Goal: Communication & Community: Answer question/provide support

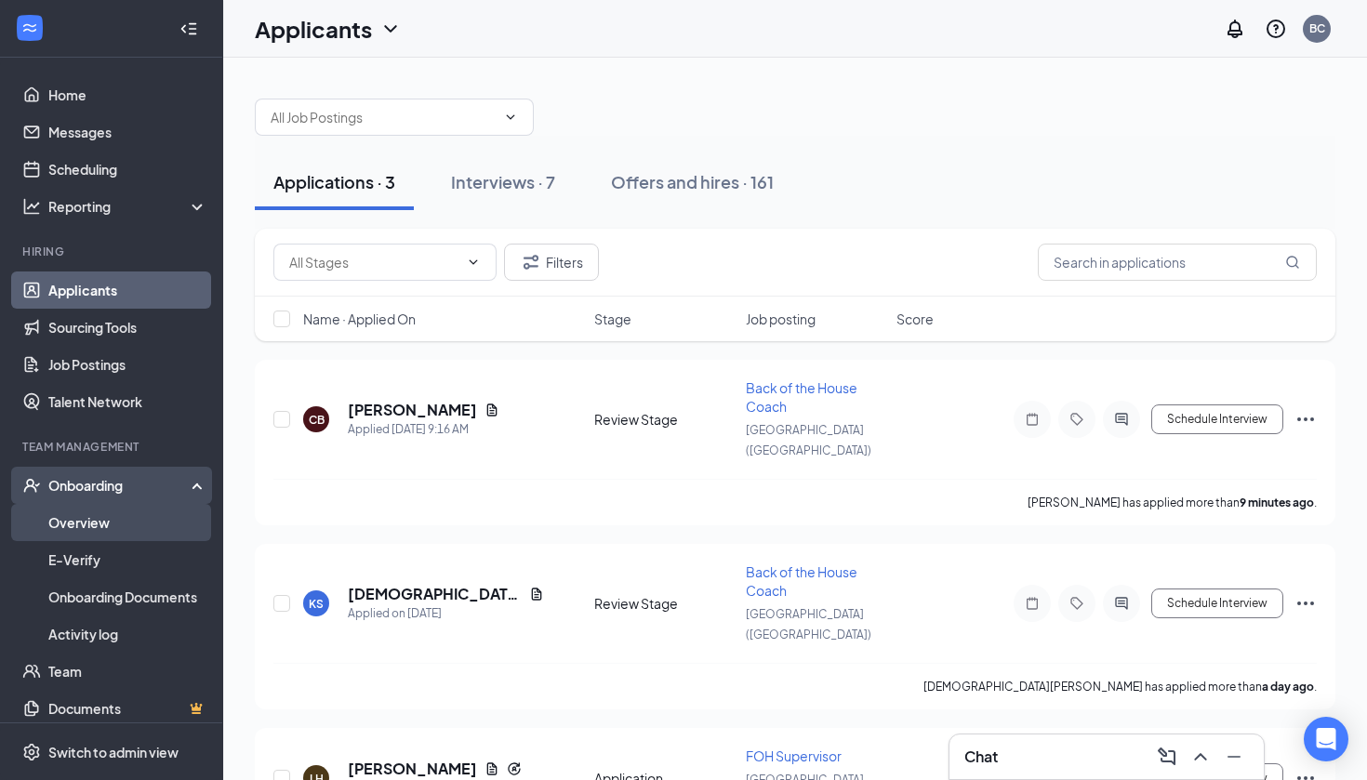
click at [120, 528] on link "Overview" at bounding box center [127, 522] width 159 height 37
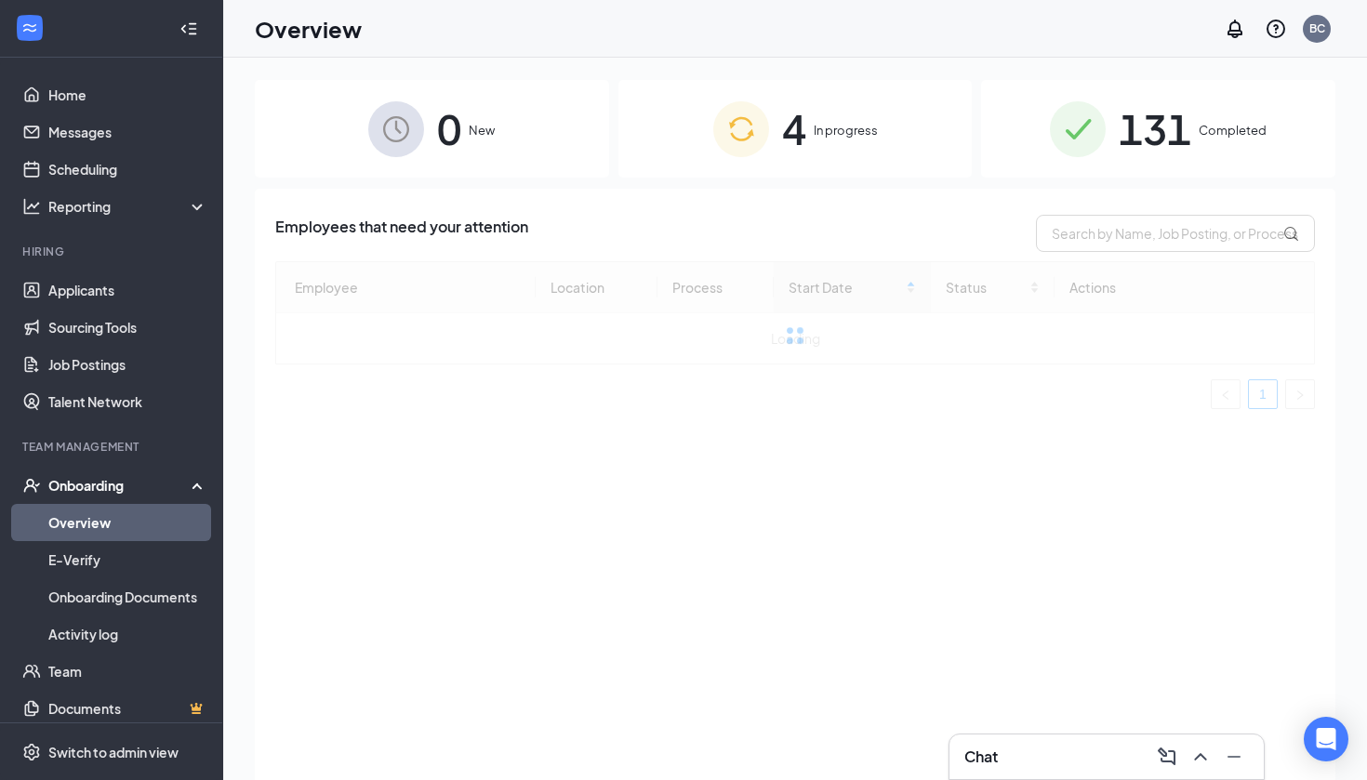
click at [792, 136] on span "4" at bounding box center [794, 129] width 24 height 64
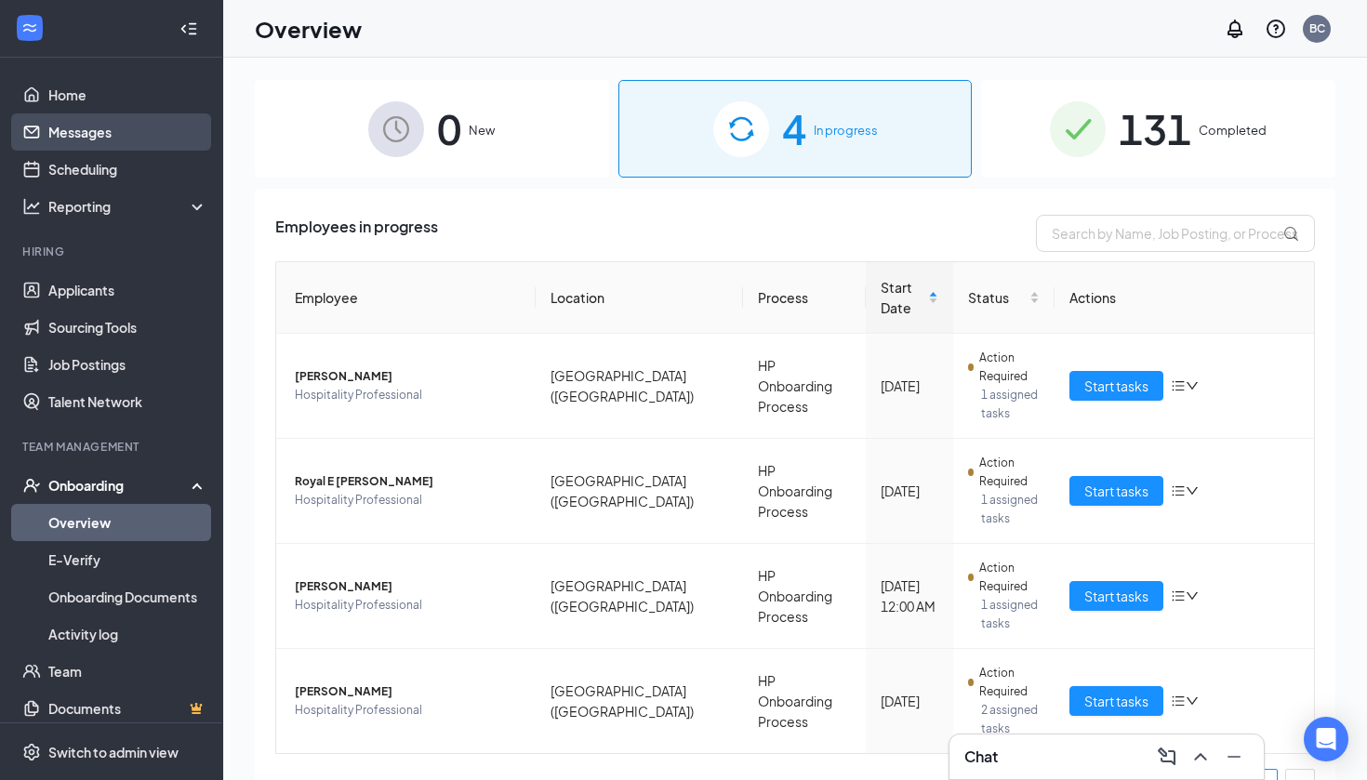
click at [118, 135] on link "Messages" at bounding box center [127, 131] width 159 height 37
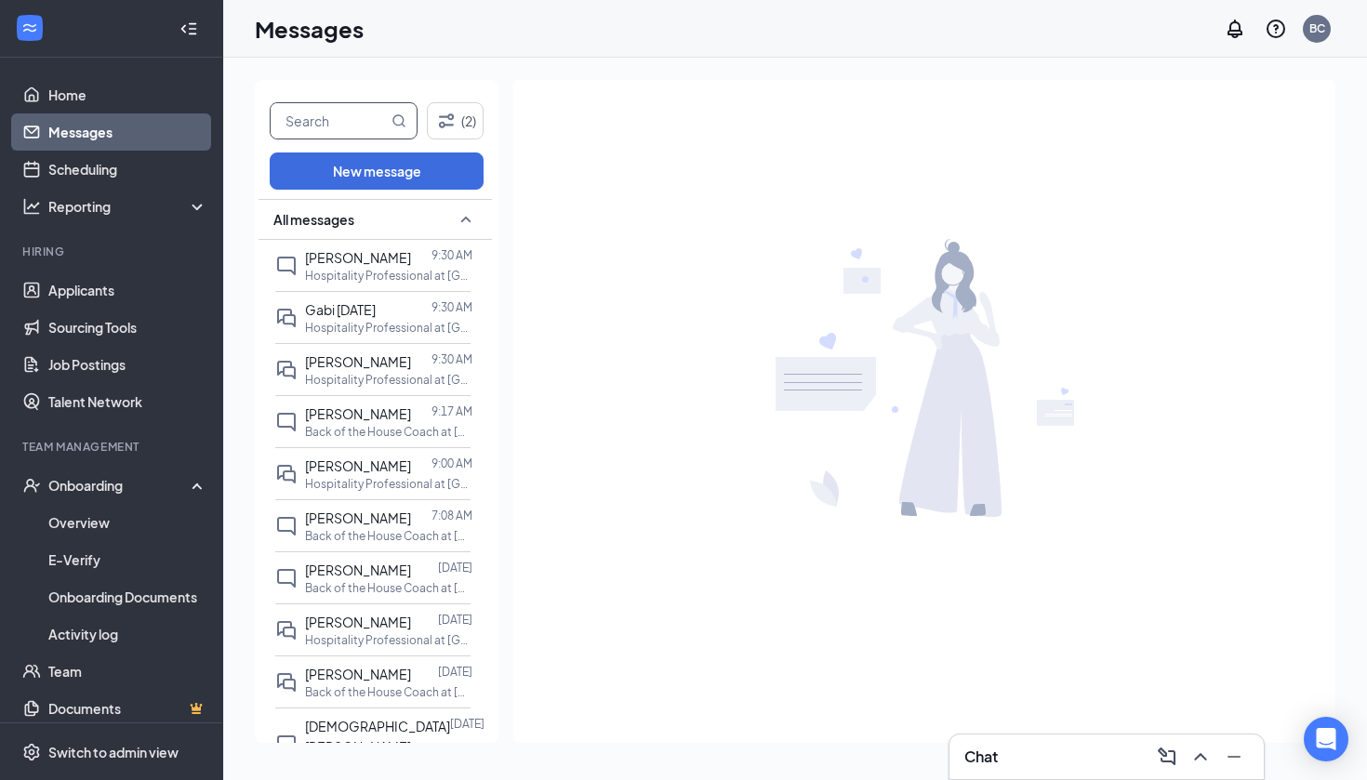
click at [358, 130] on input "text" at bounding box center [329, 120] width 117 height 35
type input "[PERSON_NAME]"
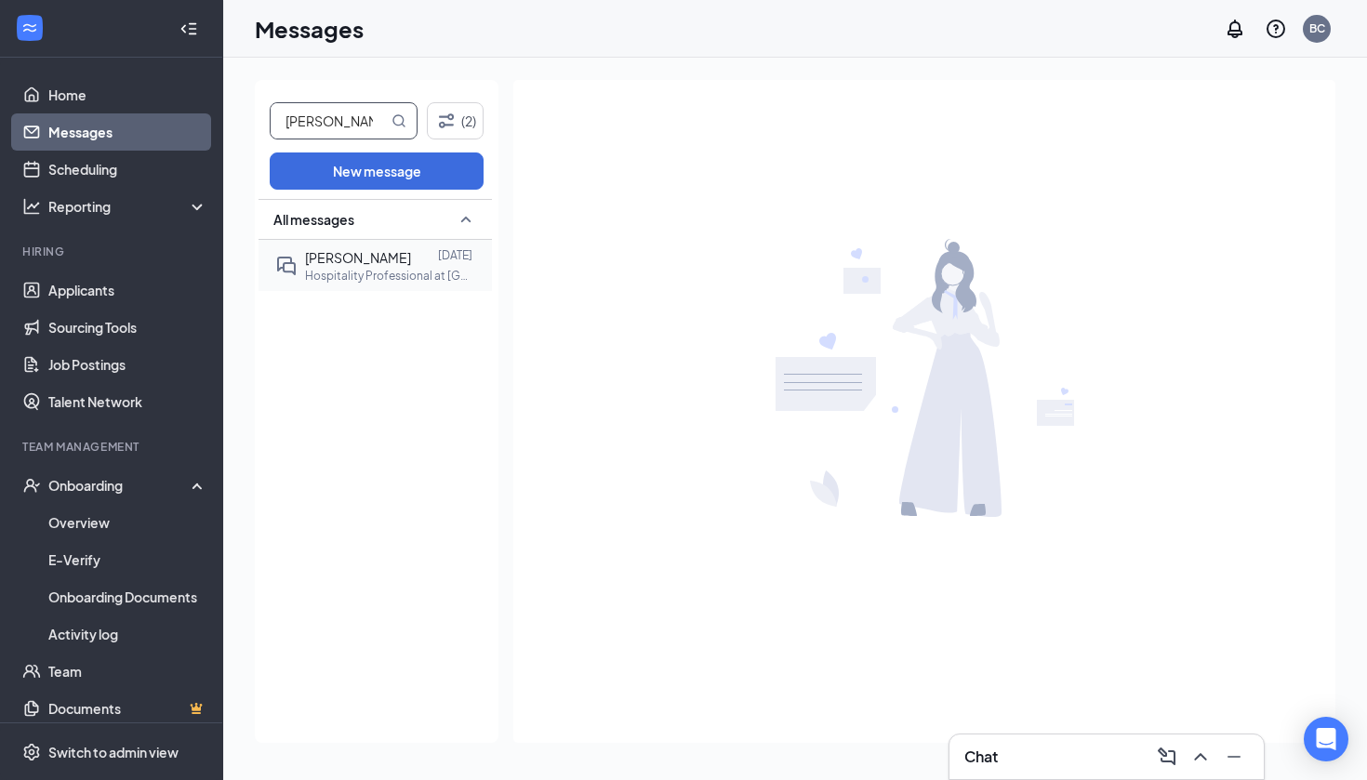
click at [359, 258] on span "[PERSON_NAME]" at bounding box center [358, 257] width 106 height 17
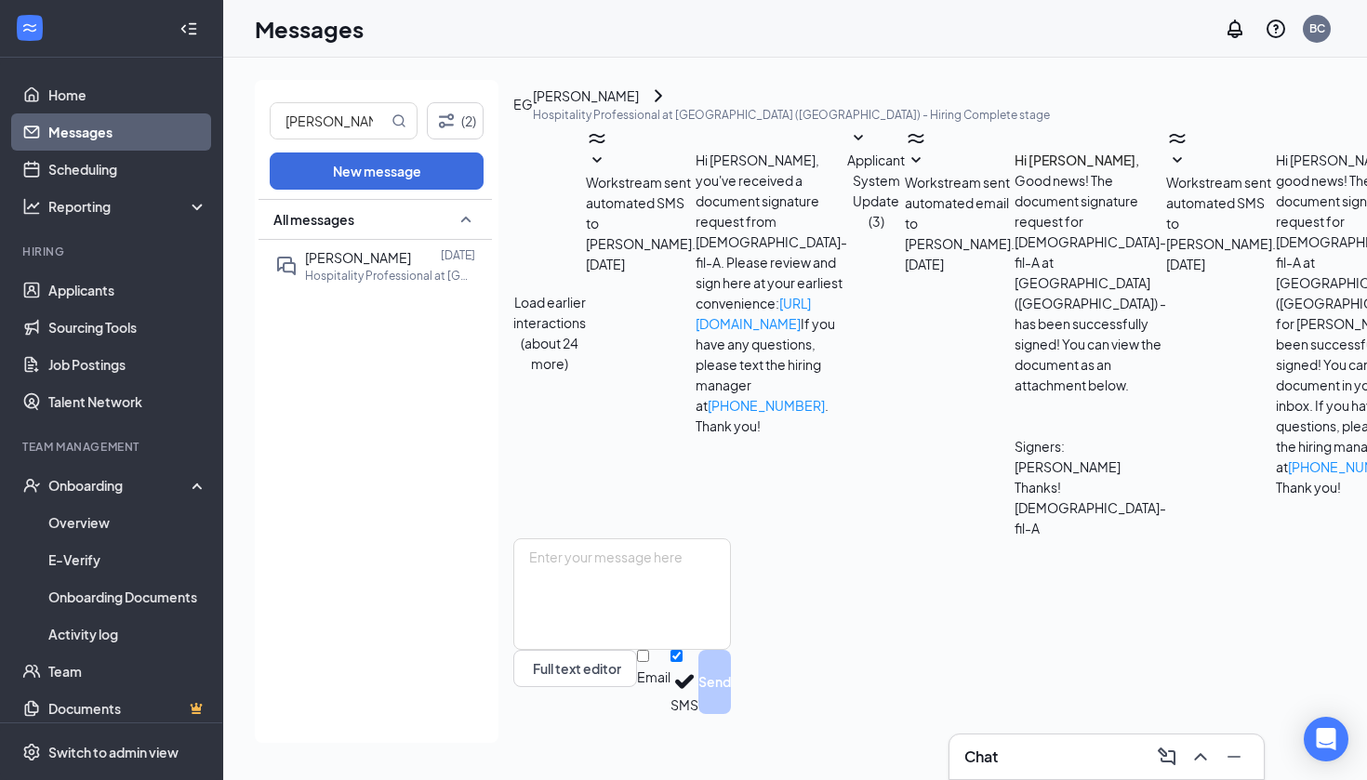
scroll to position [181, 0]
click at [707, 604] on textarea at bounding box center [622, 595] width 218 height 112
paste textarea "Lore (ipsu do sit) ame consect ad eli sedd (eius)! Te inc utlabo etdolor ma ali…"
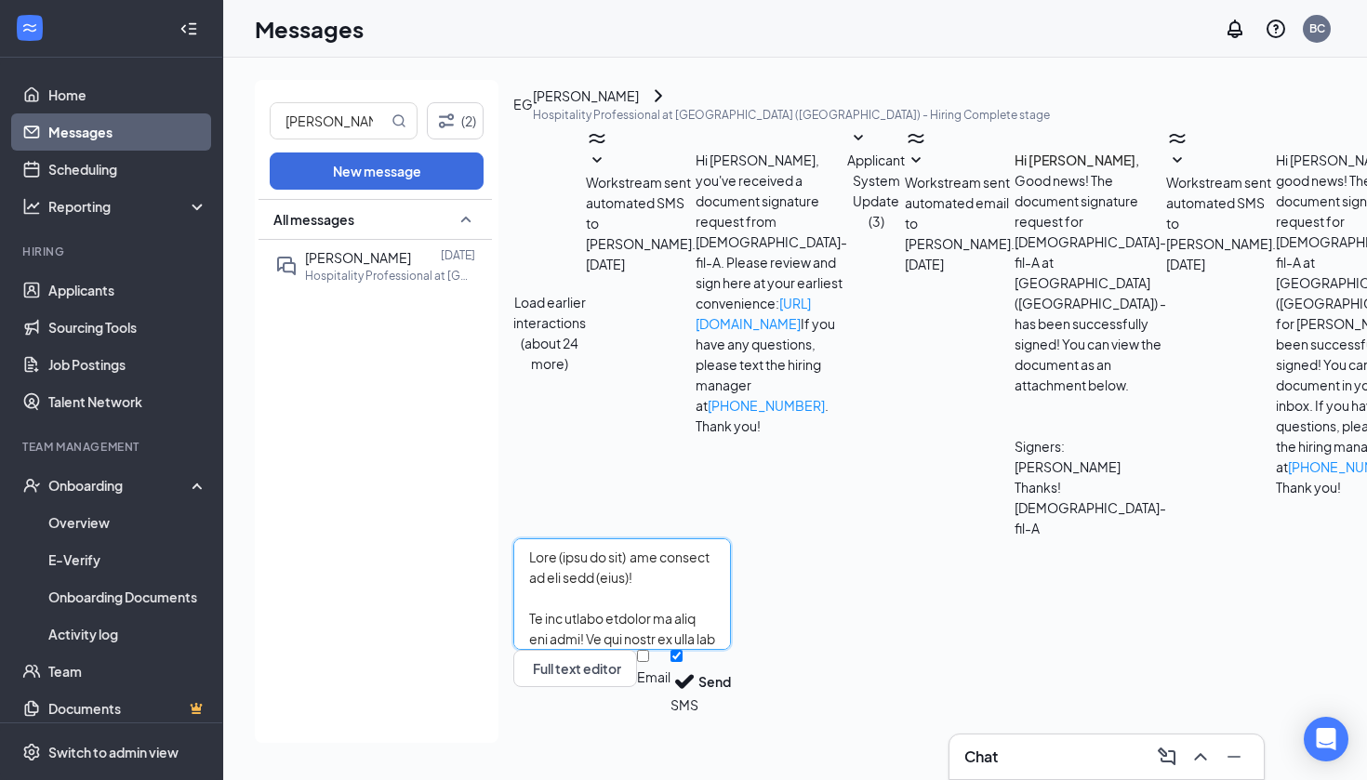
scroll to position [0, 0]
click at [731, 587] on textarea at bounding box center [622, 595] width 218 height 112
drag, startPoint x: 1110, startPoint y: 649, endPoint x: 941, endPoint y: 650, distance: 168.3
click at [731, 650] on textarea at bounding box center [622, 595] width 218 height 112
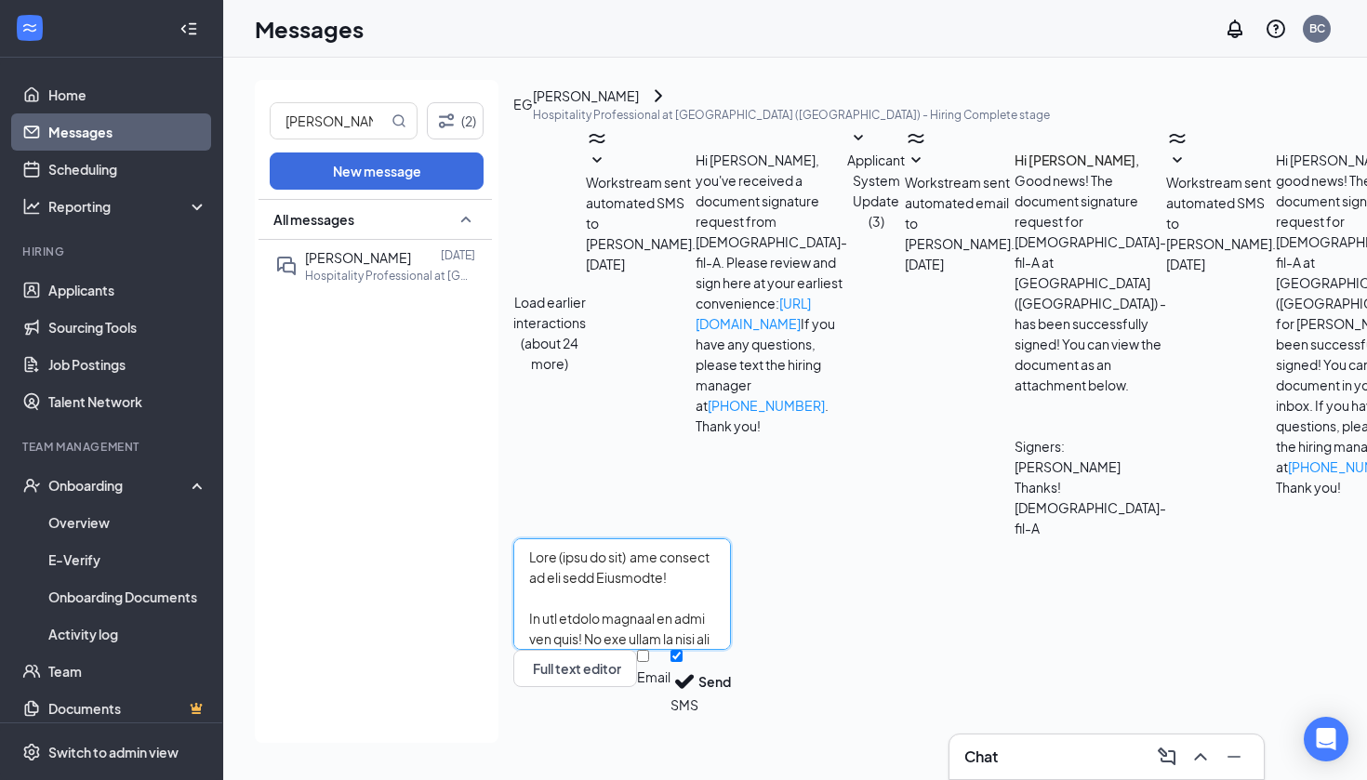
scroll to position [0, 0]
click at [678, 583] on textarea at bounding box center [622, 595] width 218 height 112
type textarea "Lore ipsumdo sit ametcon ad eli sedd Eiusmodte! In utl etdolo magnaal en admi v…"
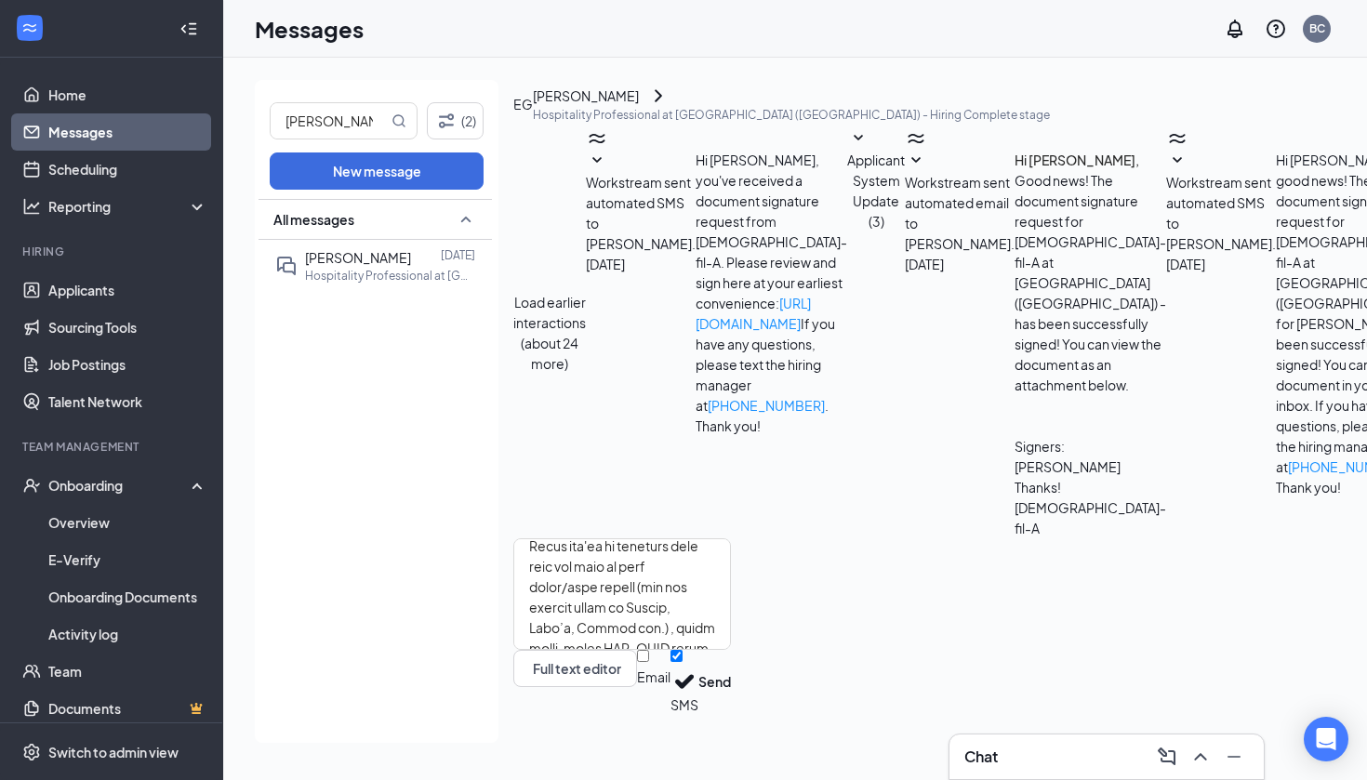
click at [649, 662] on input "Email" at bounding box center [643, 656] width 12 height 12
checkbox input "true"
click at [731, 720] on div "Full text editor Email SMS Send" at bounding box center [622, 629] width 218 height 181
click at [731, 704] on button "Send" at bounding box center [714, 685] width 33 height 70
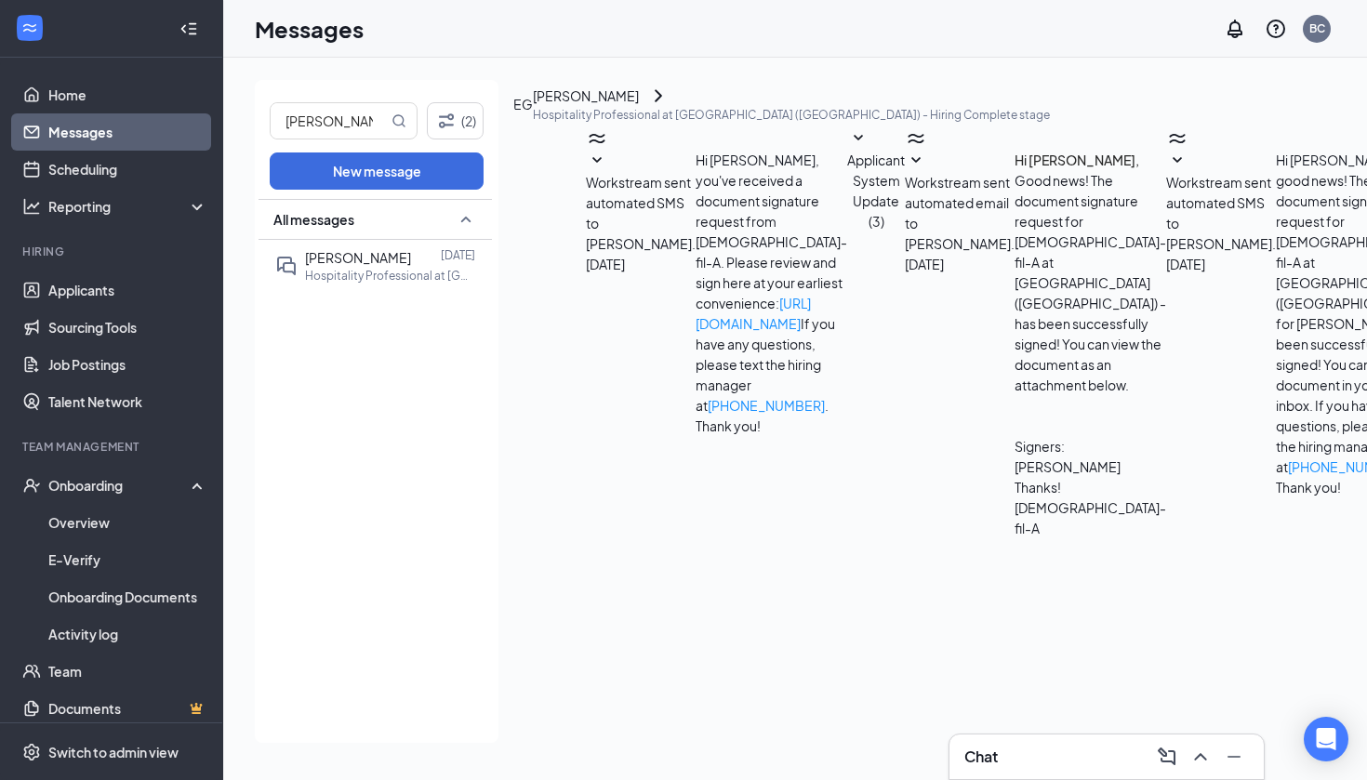
scroll to position [1896, 0]
click at [639, 101] on div "[PERSON_NAME]" at bounding box center [586, 96] width 106 height 20
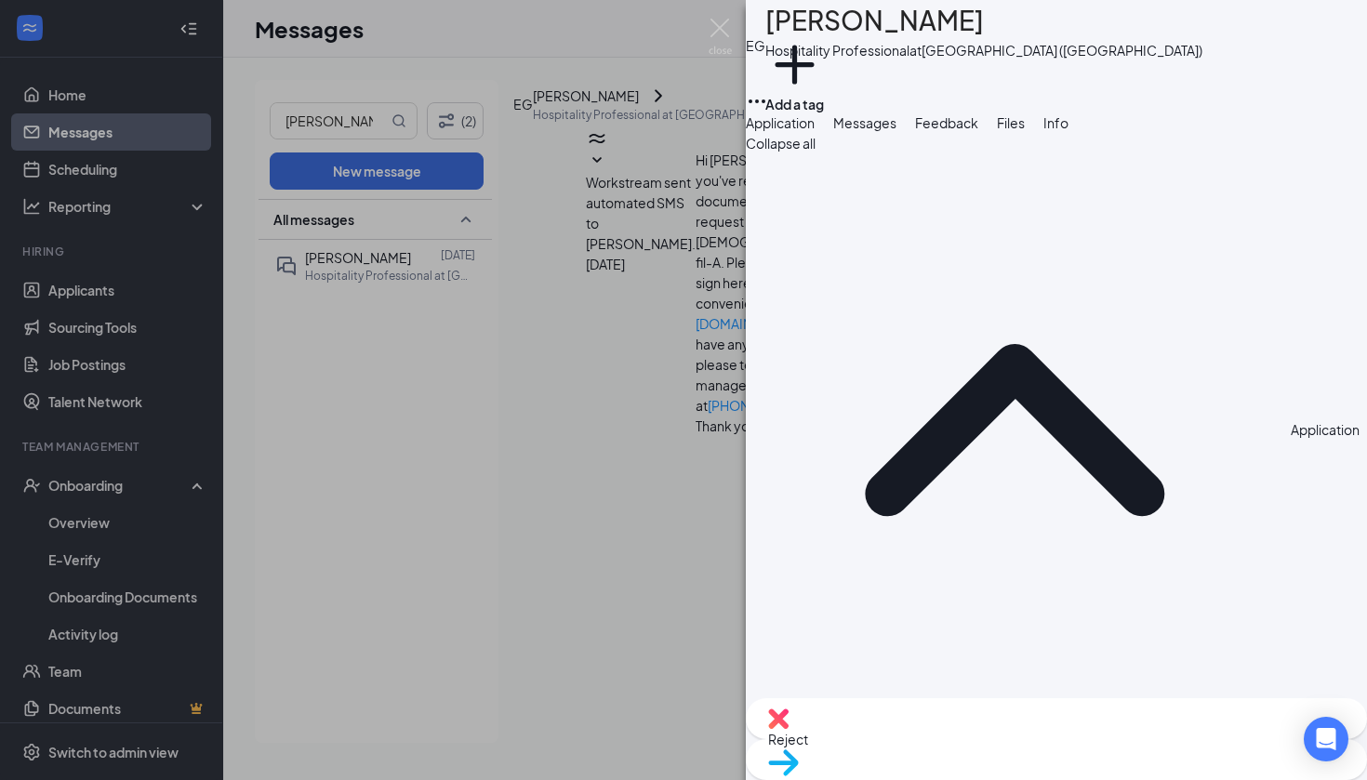
copy span "[EMAIL_ADDRESS][DOMAIN_NAME]"
click at [716, 20] on img at bounding box center [720, 37] width 23 height 36
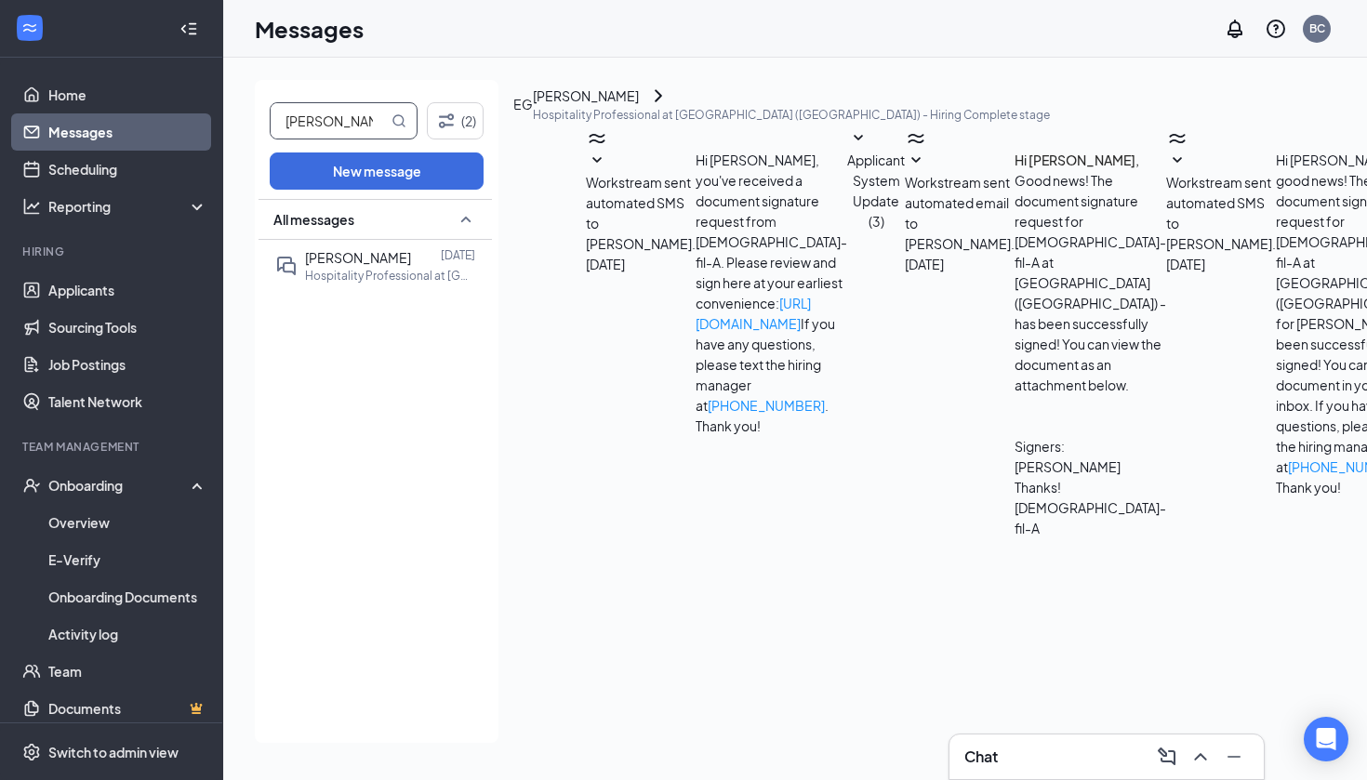
click at [360, 123] on input "[PERSON_NAME]" at bounding box center [329, 120] width 117 height 35
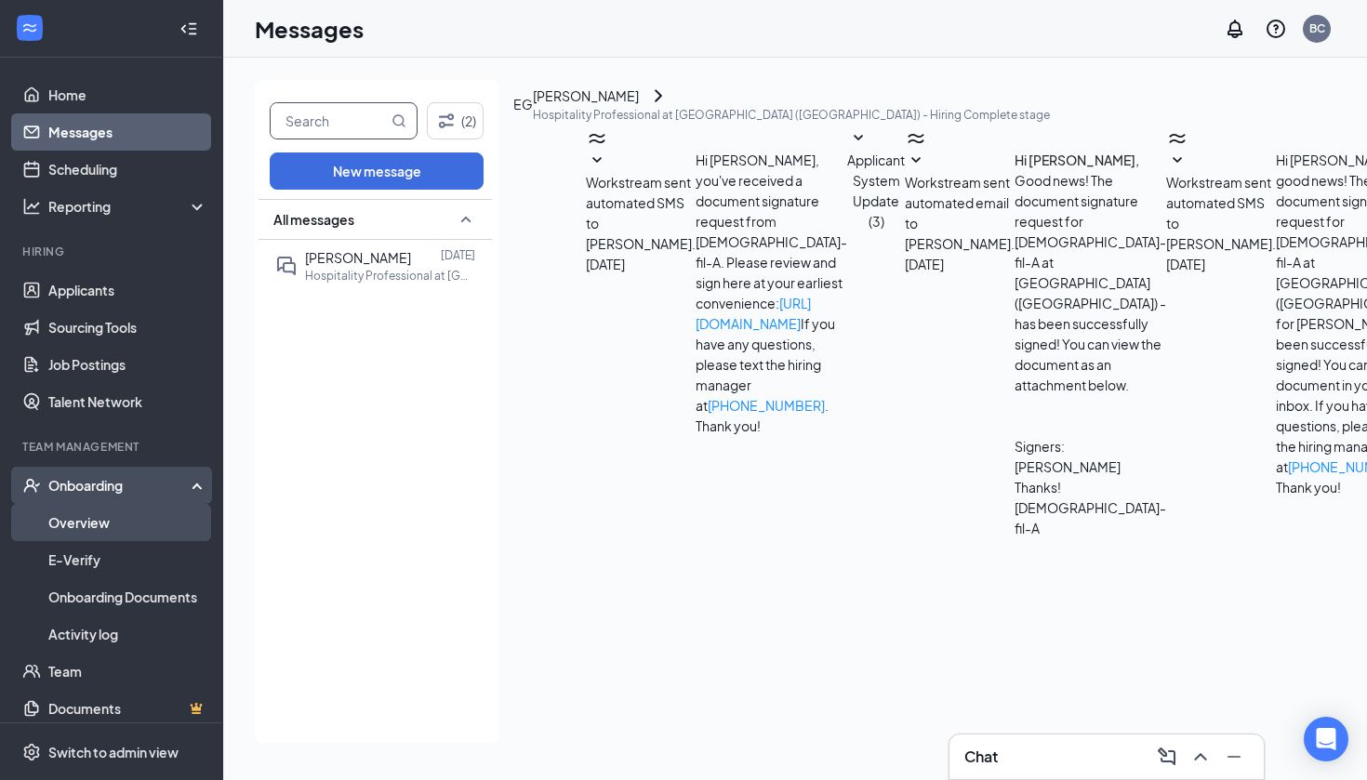
click at [166, 526] on link "Overview" at bounding box center [127, 522] width 159 height 37
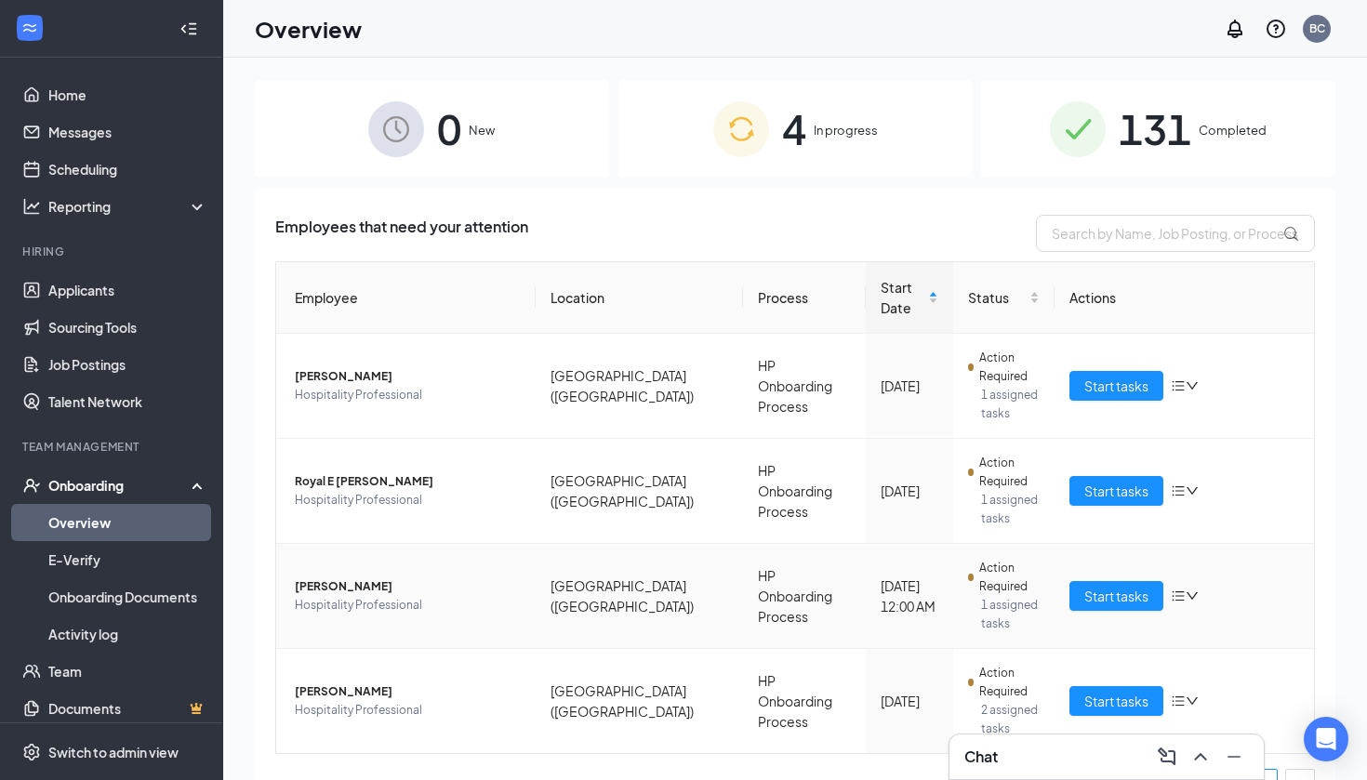
click at [350, 578] on span "[PERSON_NAME]" at bounding box center [408, 587] width 226 height 19
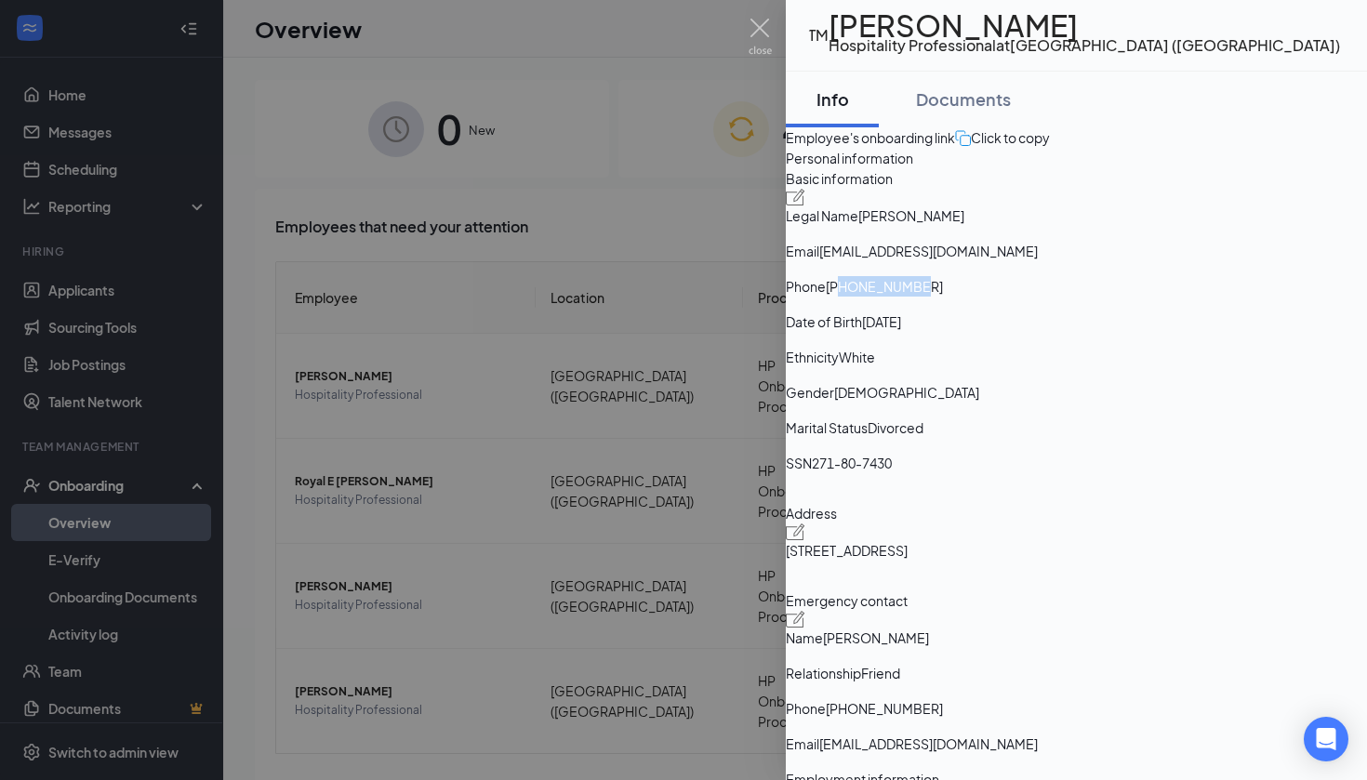
drag, startPoint x: 1060, startPoint y: 427, endPoint x: 1179, endPoint y: 425, distance: 119.1
click at [943, 297] on span "[PHONE_NUMBER]" at bounding box center [884, 286] width 117 height 20
copy span "2164016332"
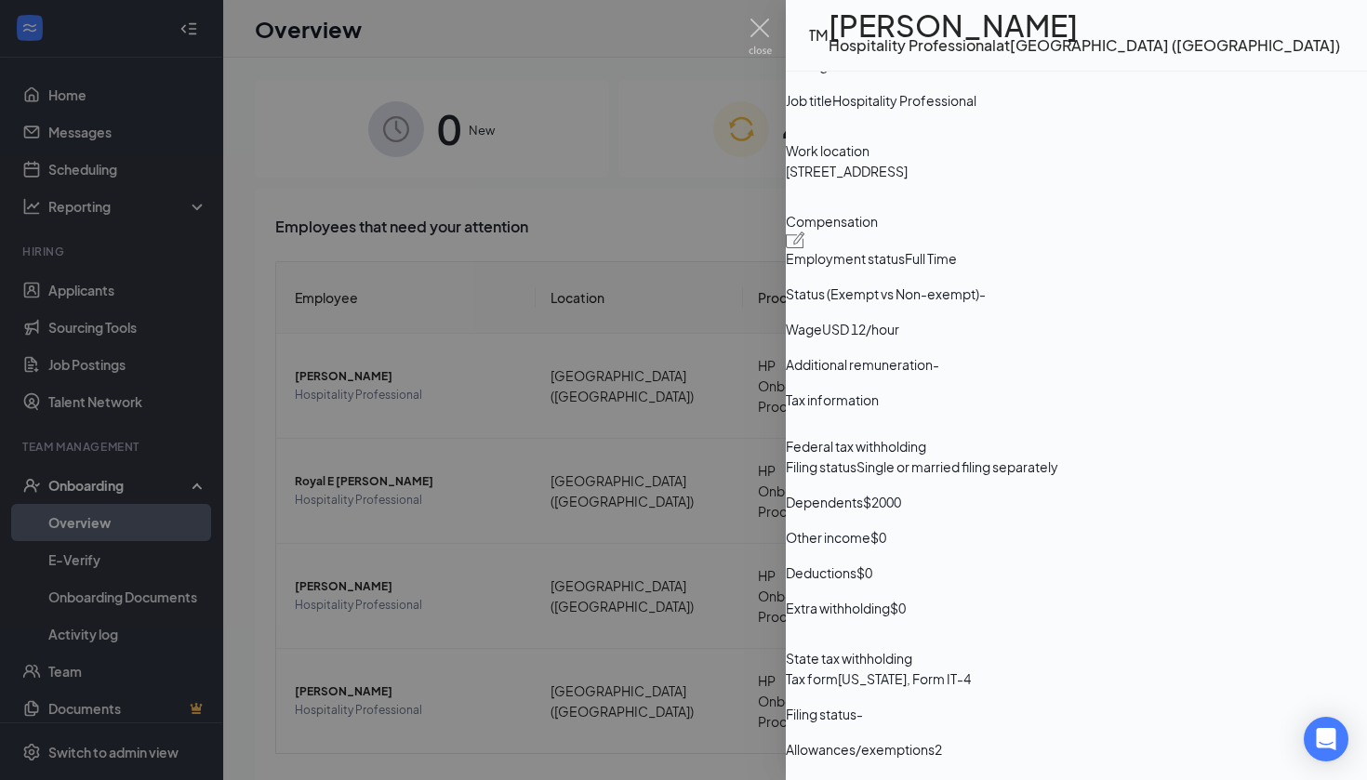
scroll to position [946, 0]
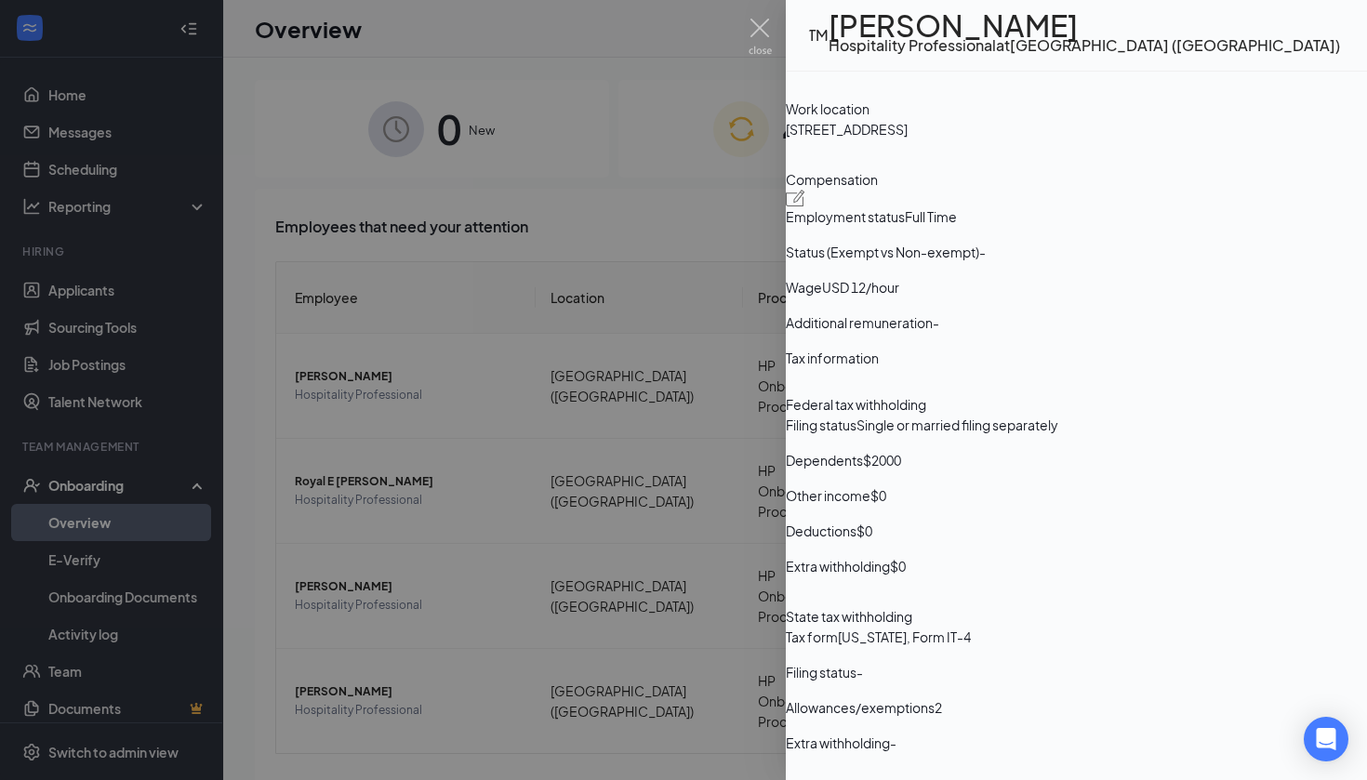
click at [593, 329] on div at bounding box center [683, 390] width 1367 height 780
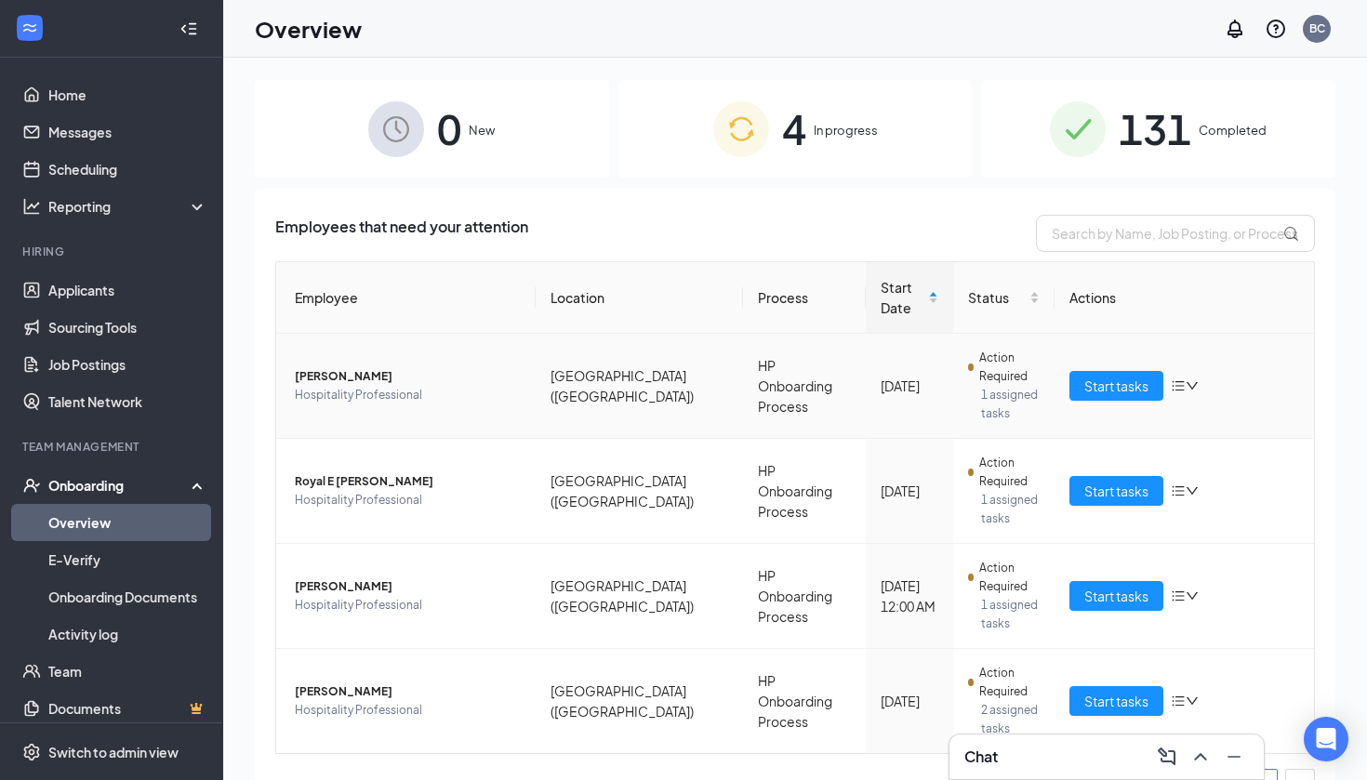
click at [346, 367] on span "[PERSON_NAME]" at bounding box center [408, 376] width 226 height 19
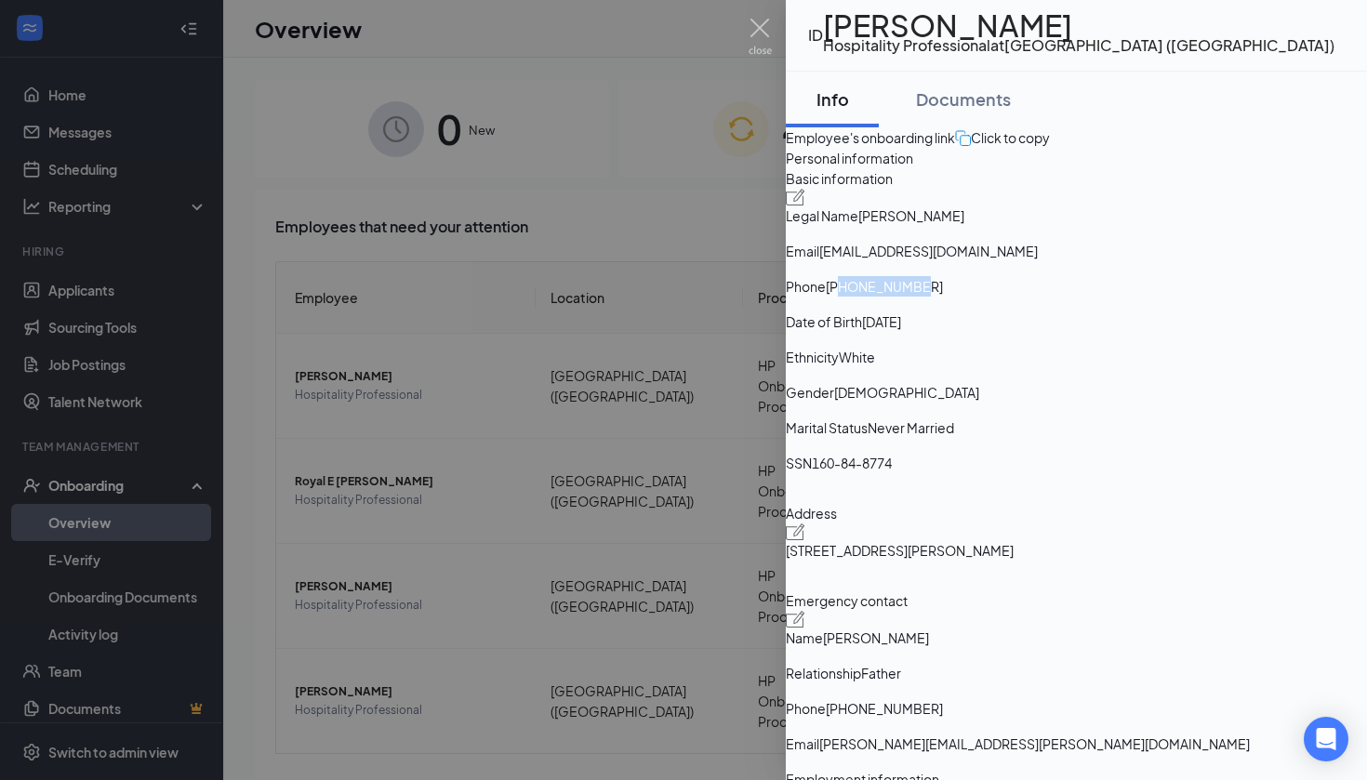
drag, startPoint x: 1059, startPoint y: 428, endPoint x: 1182, endPoint y: 427, distance: 122.8
click at [943, 297] on span "[PHONE_NUMBER]" at bounding box center [884, 286] width 117 height 20
copy span "3306187065"
click at [764, 57] on div at bounding box center [683, 390] width 1367 height 780
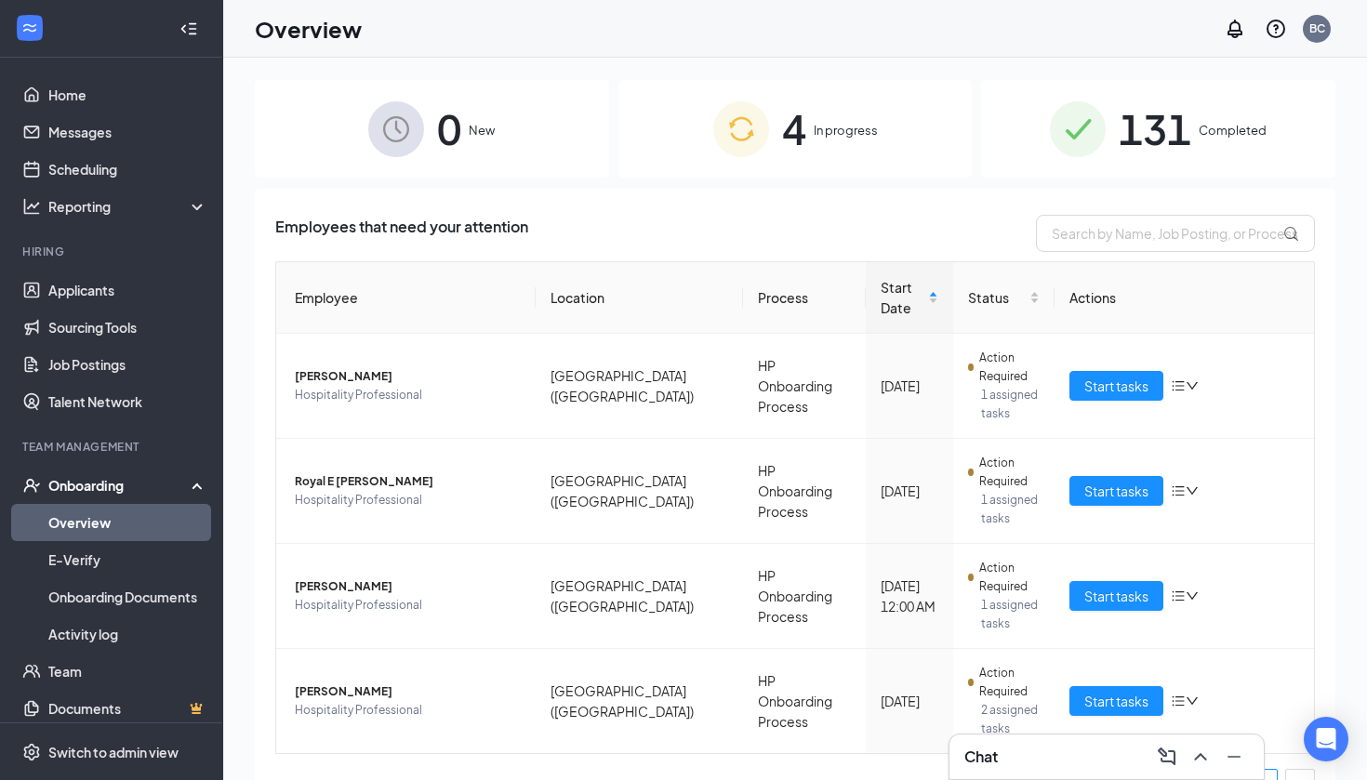
click at [804, 5] on div "Overview [GEOGRAPHIC_DATA]" at bounding box center [795, 29] width 1144 height 58
click at [352, 683] on span "[PERSON_NAME]" at bounding box center [408, 692] width 226 height 19
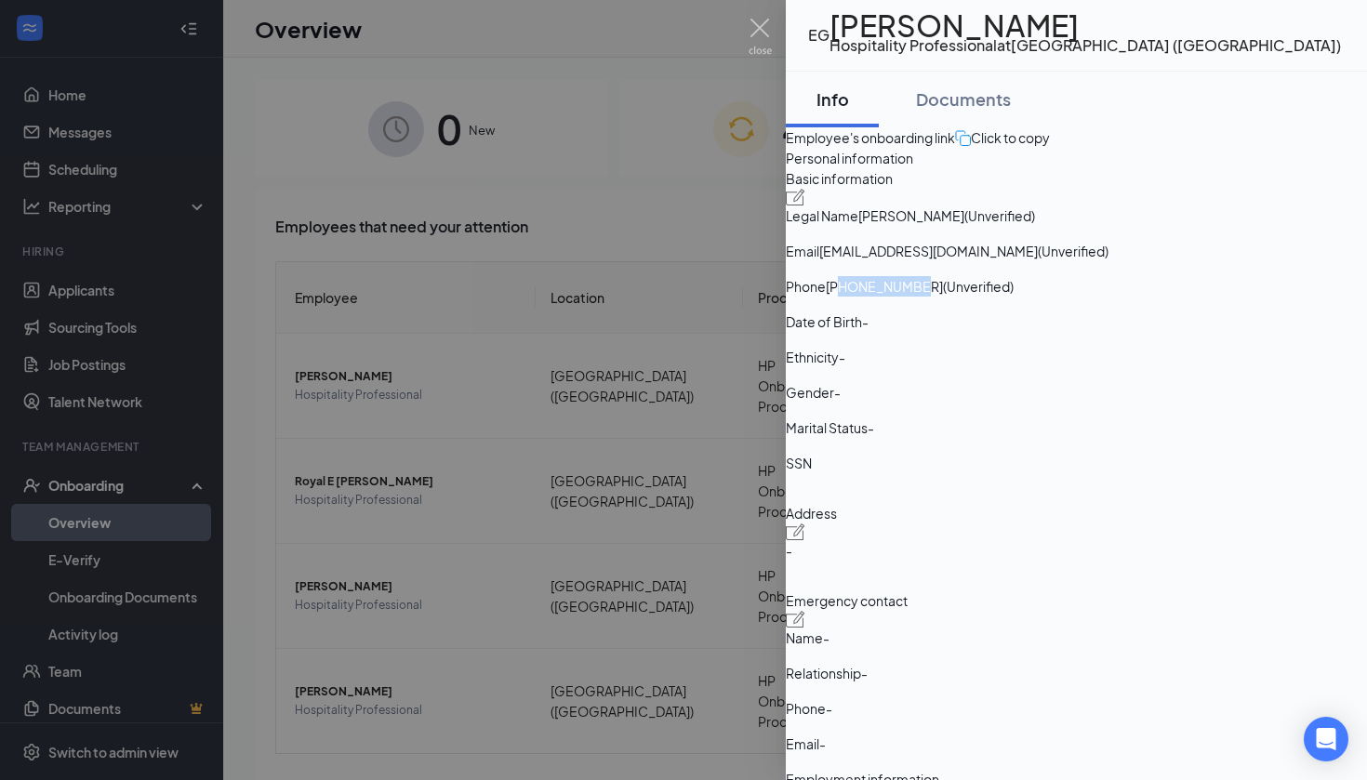
drag, startPoint x: 1060, startPoint y: 428, endPoint x: 1191, endPoint y: 428, distance: 131.1
click at [943, 297] on span "[PHONE_NUMBER]" at bounding box center [884, 286] width 117 height 20
copy span "4408237246"
